Goal: Task Accomplishment & Management: Manage account settings

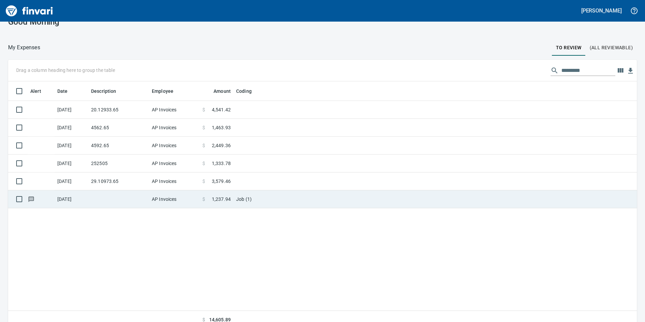
scroll to position [20, 0]
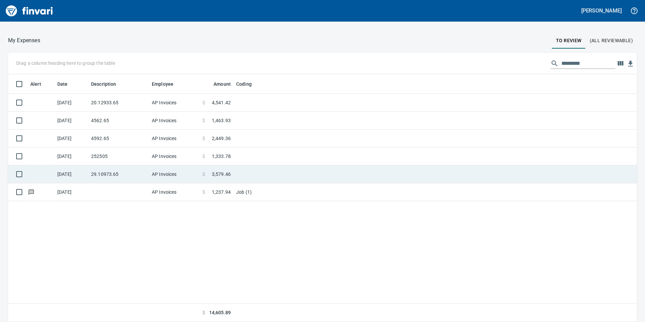
click at [170, 170] on td "AP Invoices" at bounding box center [174, 174] width 51 height 18
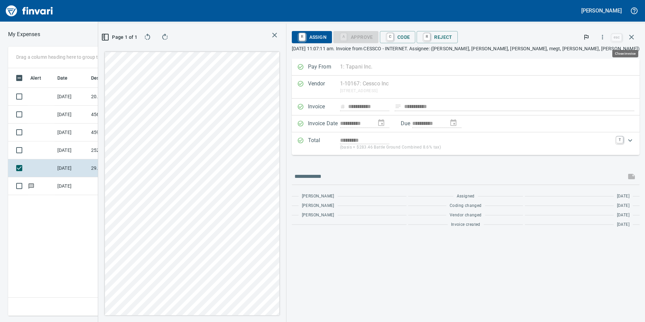
scroll to position [242, 455]
click at [633, 36] on icon "button" at bounding box center [631, 37] width 8 height 8
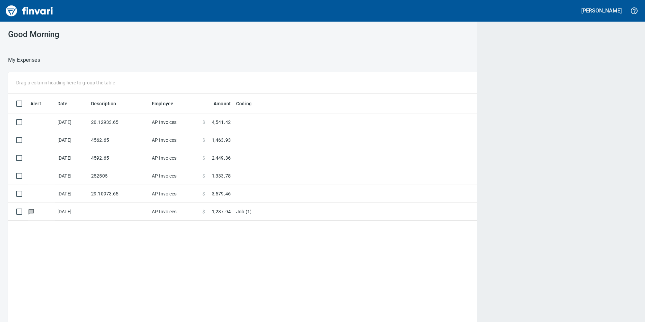
scroll to position [242, 618]
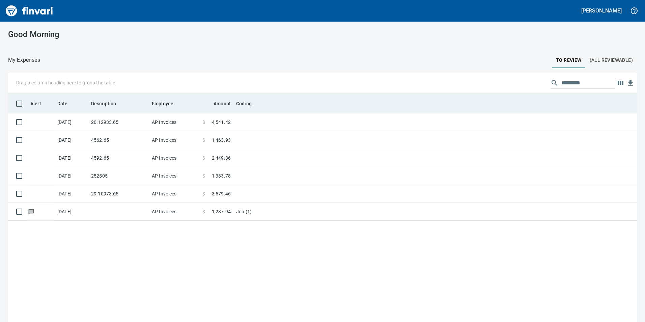
scroll to position [242, 618]
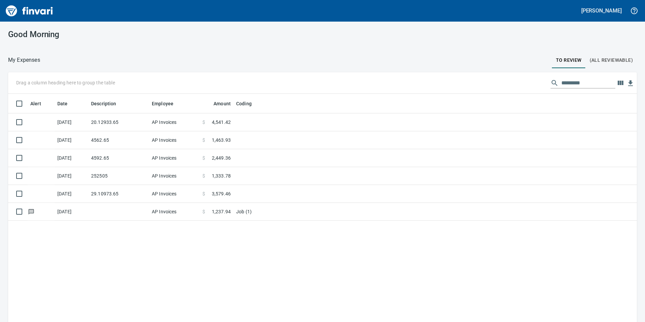
click at [614, 61] on span "(All Reviewable)" at bounding box center [610, 60] width 43 height 8
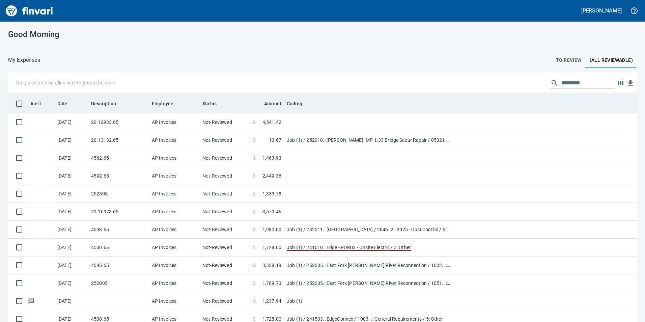
scroll to position [242, 613]
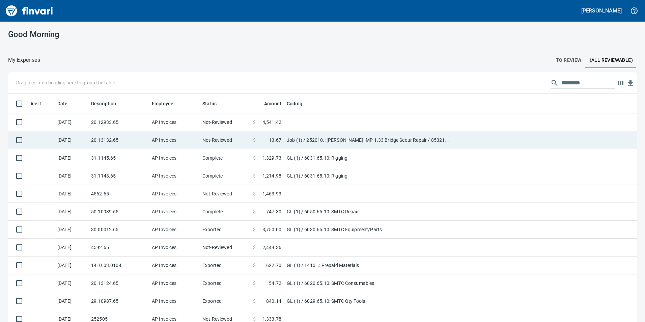
click at [173, 137] on td "AP Invoices" at bounding box center [174, 140] width 51 height 18
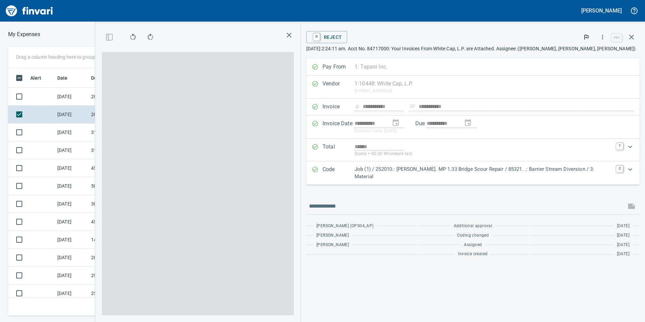
scroll to position [242, 450]
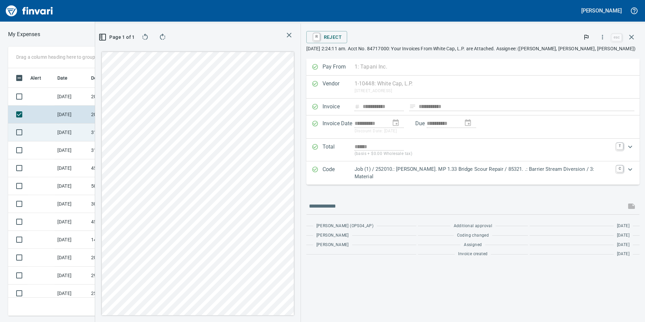
click at [68, 140] on td "[DATE]" at bounding box center [72, 132] width 34 height 18
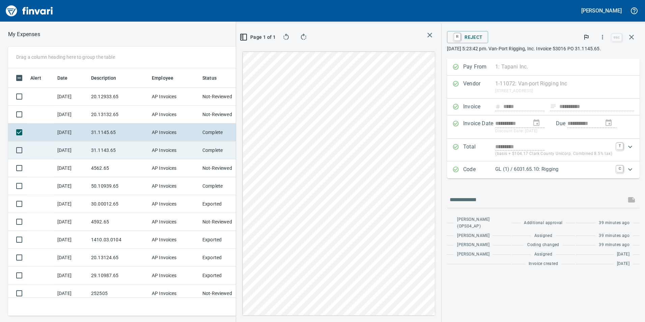
click at [74, 152] on td "[DATE]" at bounding box center [72, 150] width 34 height 18
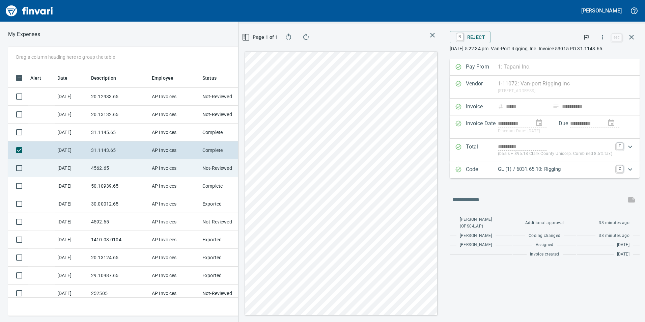
click at [83, 172] on td "[DATE]" at bounding box center [72, 168] width 34 height 18
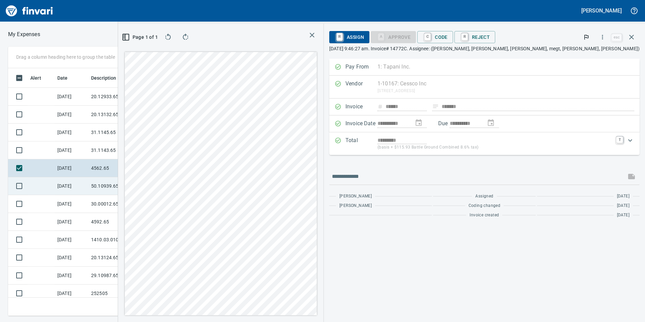
click at [87, 183] on td "[DATE]" at bounding box center [72, 186] width 34 height 18
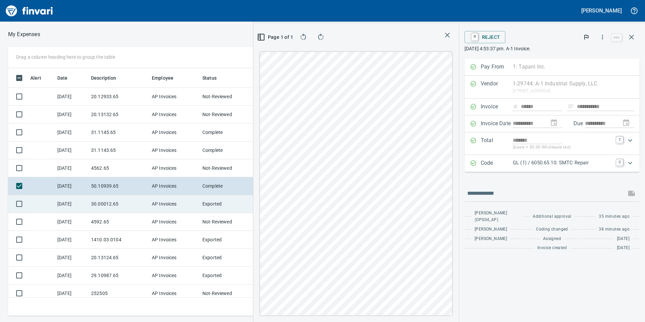
click at [100, 209] on td "30.00012.65" at bounding box center [118, 204] width 61 height 18
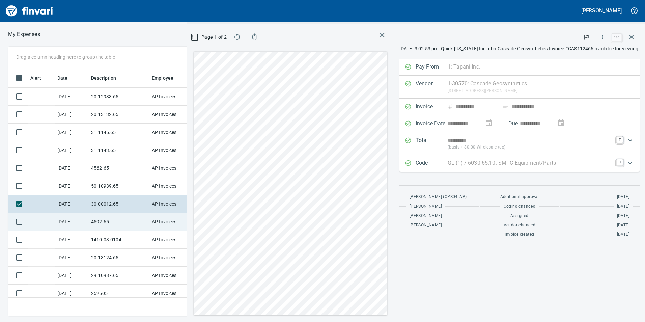
click at [119, 225] on td "4592.65" at bounding box center [118, 222] width 61 height 18
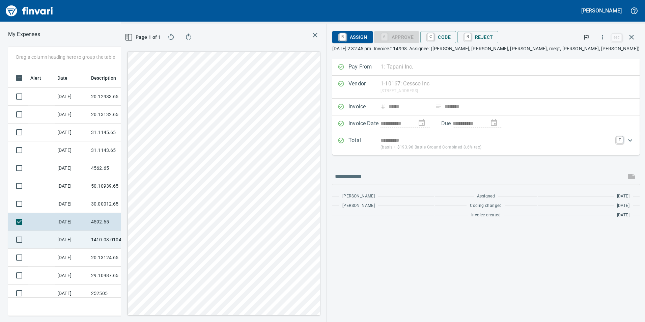
click at [117, 241] on td "1410.03.0104" at bounding box center [118, 240] width 61 height 18
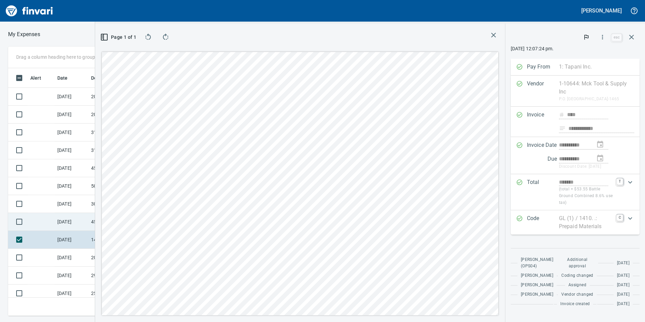
click at [79, 222] on td "[DATE]" at bounding box center [72, 222] width 34 height 18
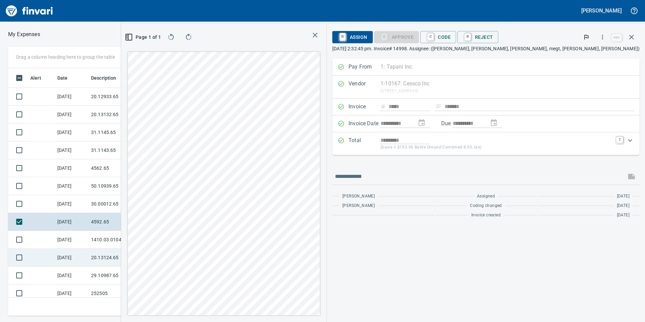
click at [108, 265] on td "20.13124.65" at bounding box center [118, 258] width 61 height 18
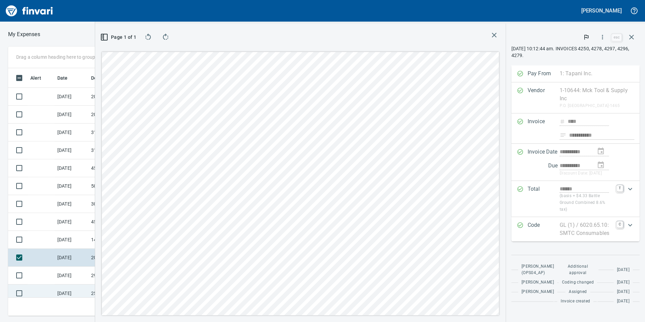
click at [84, 286] on td "[DATE]" at bounding box center [72, 293] width 34 height 18
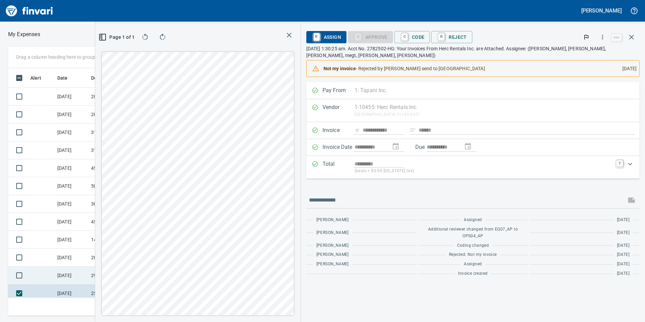
click at [83, 278] on td "[DATE]" at bounding box center [72, 275] width 34 height 18
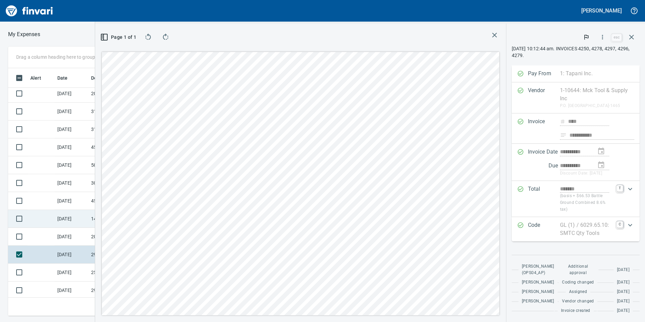
scroll to position [135, 0]
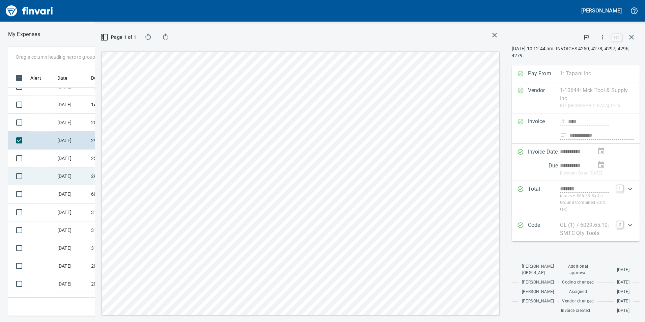
click at [65, 181] on td "[DATE]" at bounding box center [72, 176] width 34 height 18
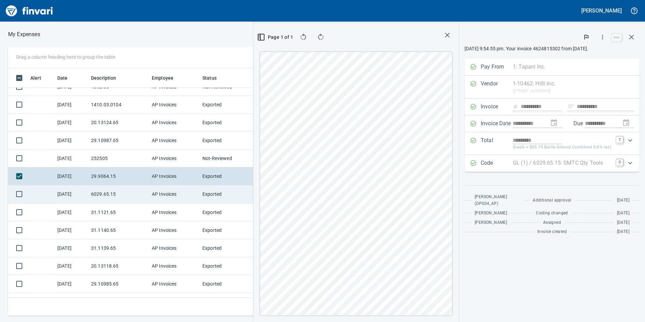
click at [73, 192] on td "[DATE]" at bounding box center [72, 194] width 34 height 18
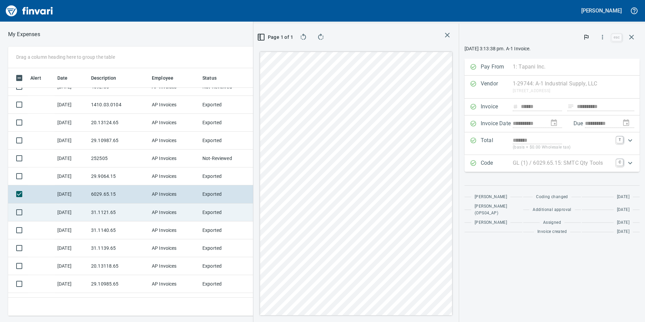
click at [76, 212] on td "[DATE]" at bounding box center [72, 212] width 34 height 18
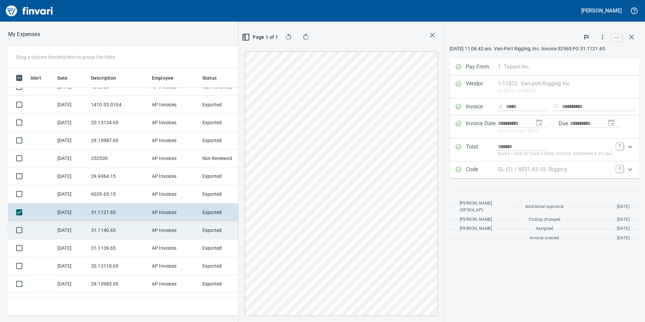
click at [94, 234] on td "31.1140.65" at bounding box center [118, 230] width 61 height 18
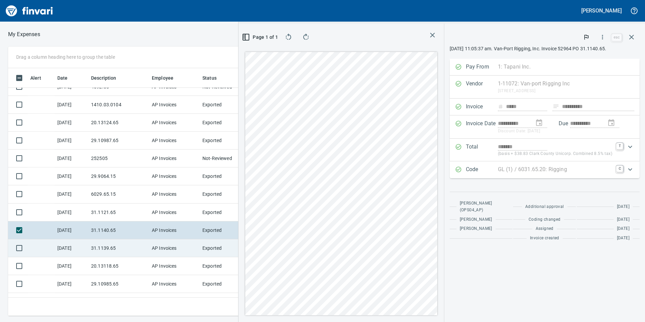
click at [112, 251] on td "31.1139.65" at bounding box center [118, 248] width 61 height 18
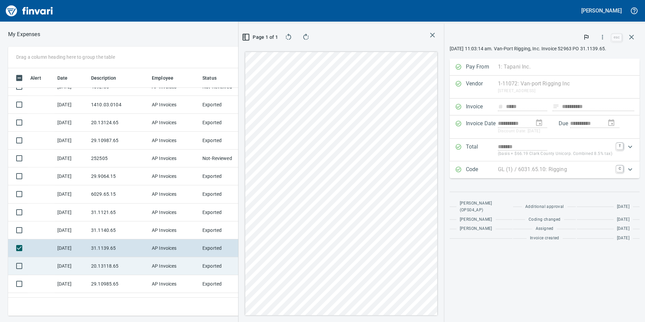
click at [124, 272] on td "20.13118.65" at bounding box center [118, 266] width 61 height 18
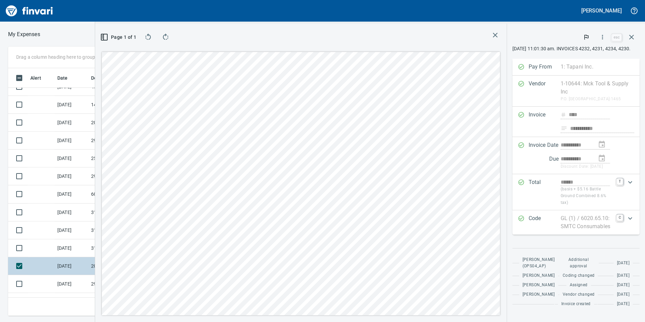
click at [81, 275] on td "[DATE]" at bounding box center [72, 284] width 34 height 18
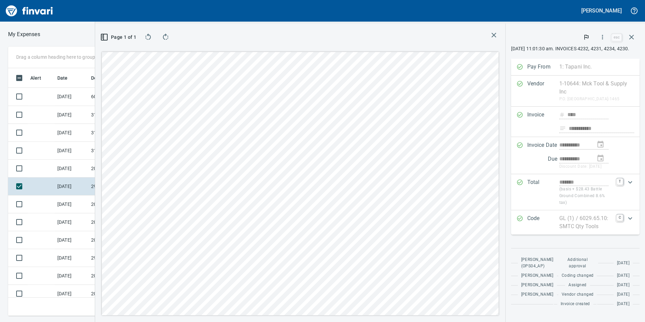
scroll to position [236, 0]
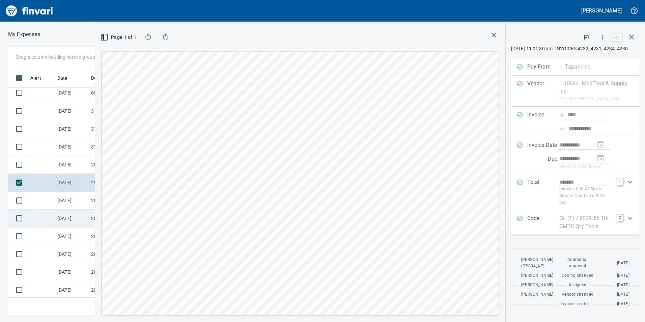
drag, startPoint x: 80, startPoint y: 216, endPoint x: 78, endPoint y: 209, distance: 7.3
click at [79, 216] on td "[DATE]" at bounding box center [72, 218] width 34 height 18
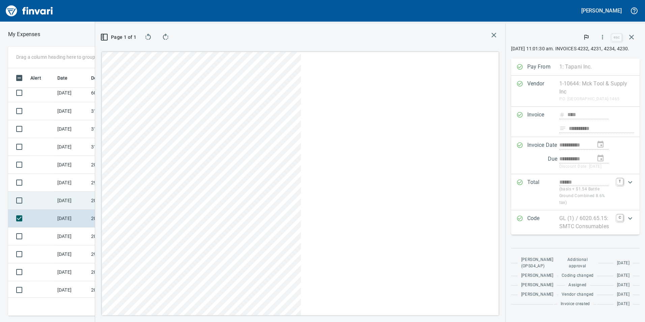
click at [78, 204] on td "[DATE]" at bounding box center [72, 201] width 34 height 18
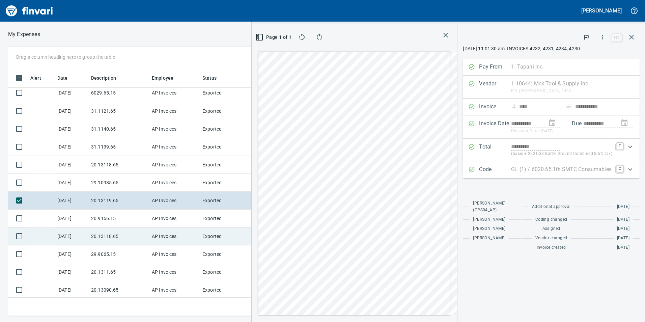
click at [78, 231] on td "[DATE]" at bounding box center [72, 236] width 34 height 18
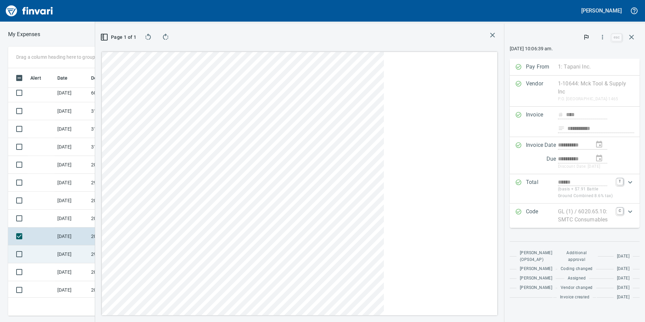
click at [84, 253] on td "[DATE]" at bounding box center [72, 254] width 34 height 18
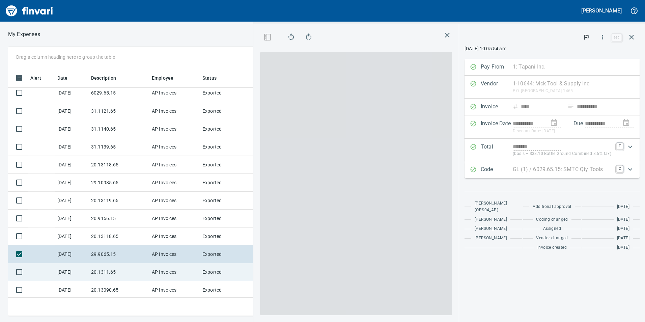
click at [92, 279] on td "20.1311.65" at bounding box center [118, 272] width 61 height 18
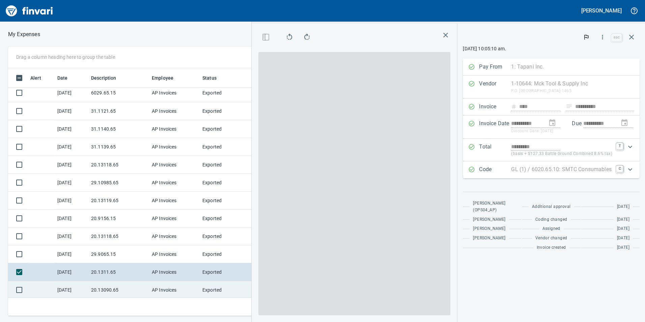
click at [86, 287] on td "[DATE]" at bounding box center [72, 290] width 34 height 18
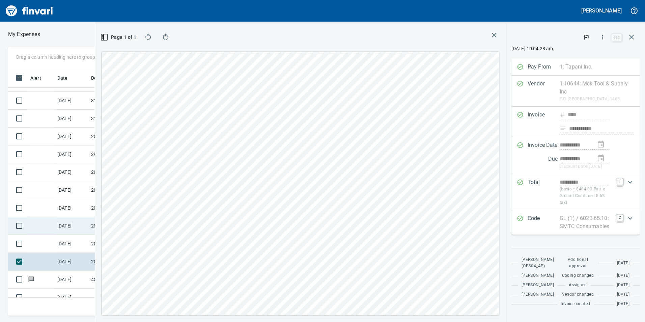
scroll to position [337, 0]
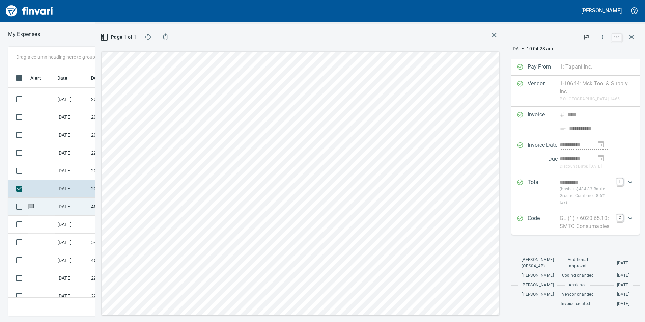
click at [74, 209] on td "[DATE]" at bounding box center [72, 207] width 34 height 18
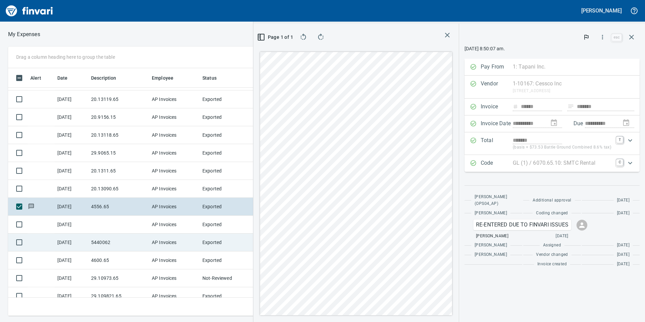
click at [92, 237] on td "5440062" at bounding box center [118, 242] width 61 height 18
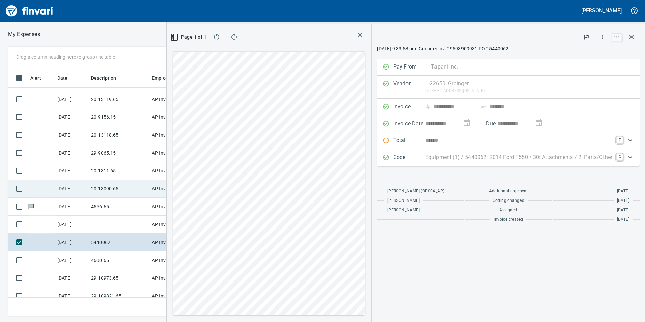
click at [106, 197] on td "20.13090.65" at bounding box center [118, 189] width 61 height 18
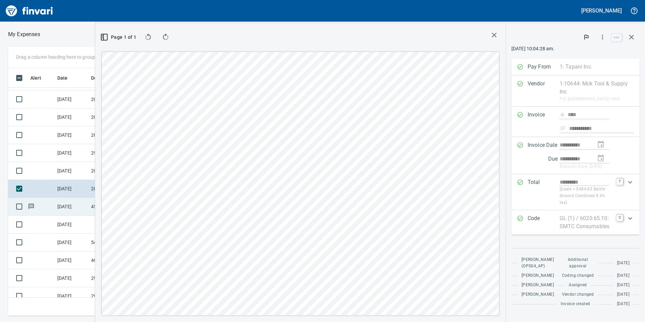
click at [76, 209] on td "[DATE]" at bounding box center [72, 207] width 34 height 18
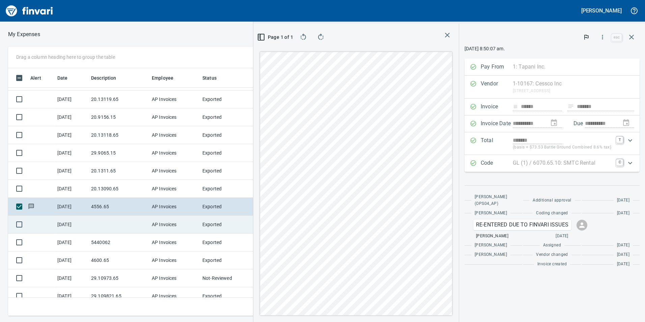
drag, startPoint x: 76, startPoint y: 209, endPoint x: 112, endPoint y: 218, distance: 37.5
click at [112, 218] on td at bounding box center [118, 224] width 61 height 18
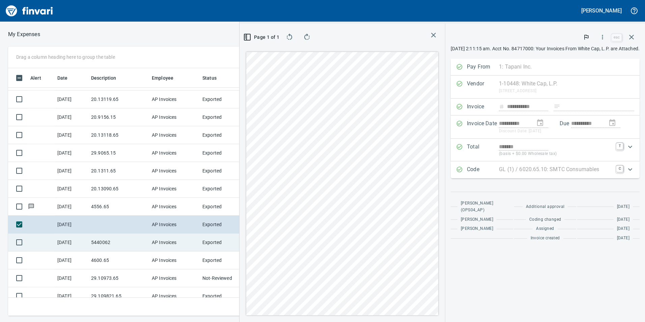
click at [115, 244] on td "5440062" at bounding box center [118, 242] width 61 height 18
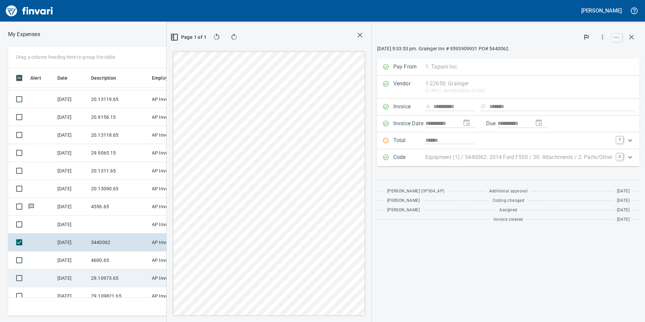
click at [104, 269] on td "29.10973.65" at bounding box center [118, 278] width 61 height 18
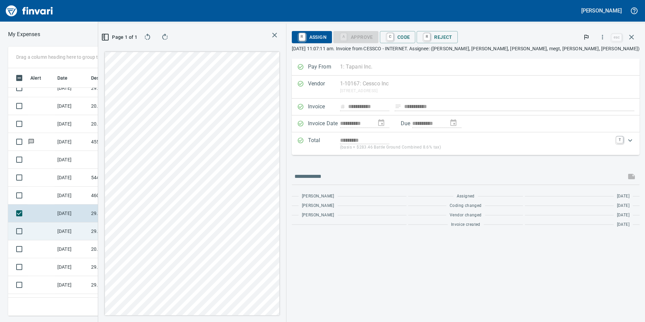
scroll to position [405, 0]
click at [124, 230] on td "29.109821.65" at bounding box center [118, 229] width 61 height 18
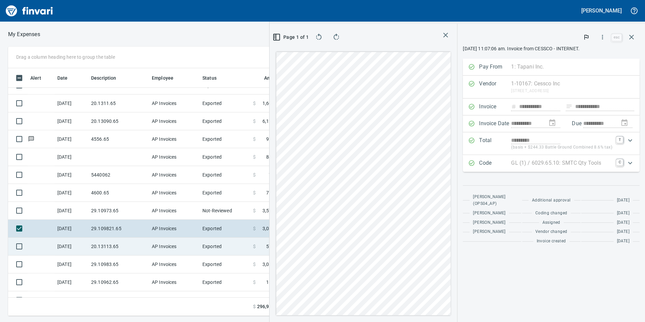
click at [120, 245] on td "20.13113.65" at bounding box center [118, 246] width 61 height 18
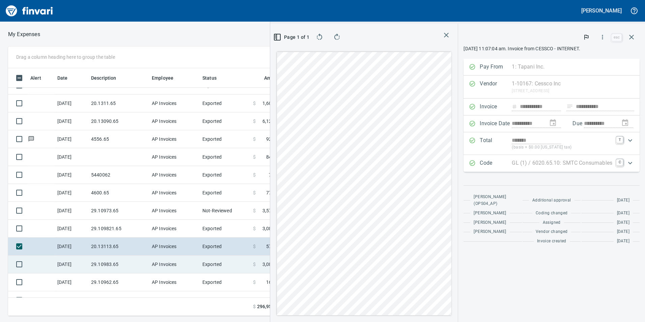
click at [113, 268] on td "29.10983.65" at bounding box center [118, 264] width 61 height 18
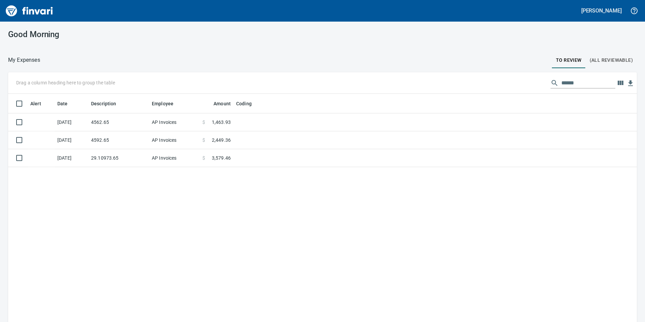
scroll to position [242, 617]
